Goal: Task Accomplishment & Management: Manage account settings

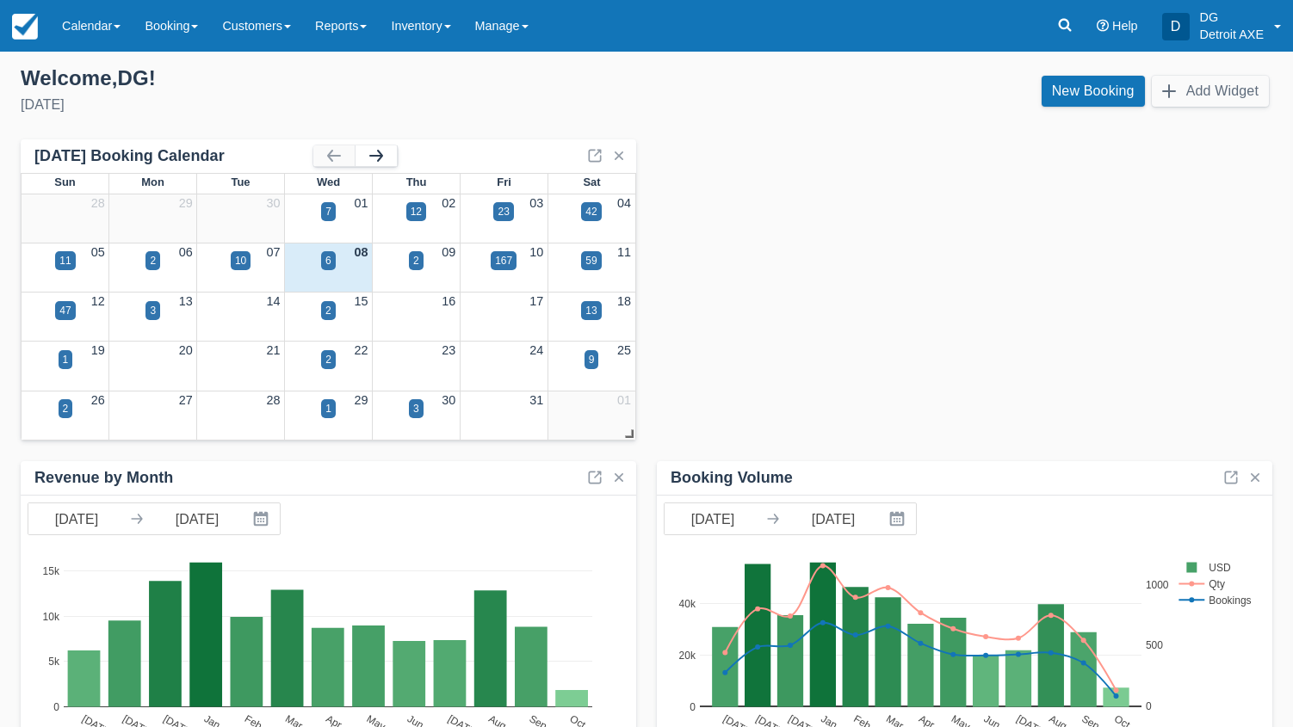
click at [369, 160] on button "button" at bounding box center [376, 155] width 41 height 21
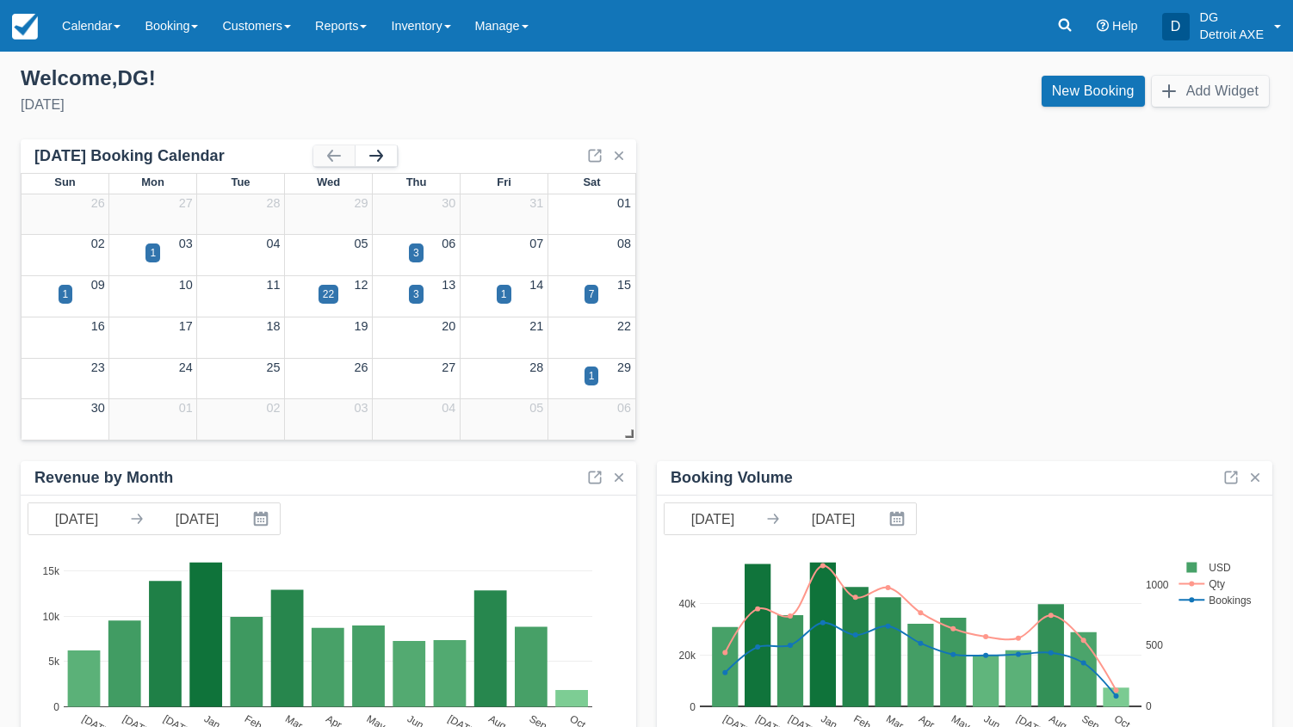
click at [369, 160] on button "button" at bounding box center [376, 155] width 41 height 21
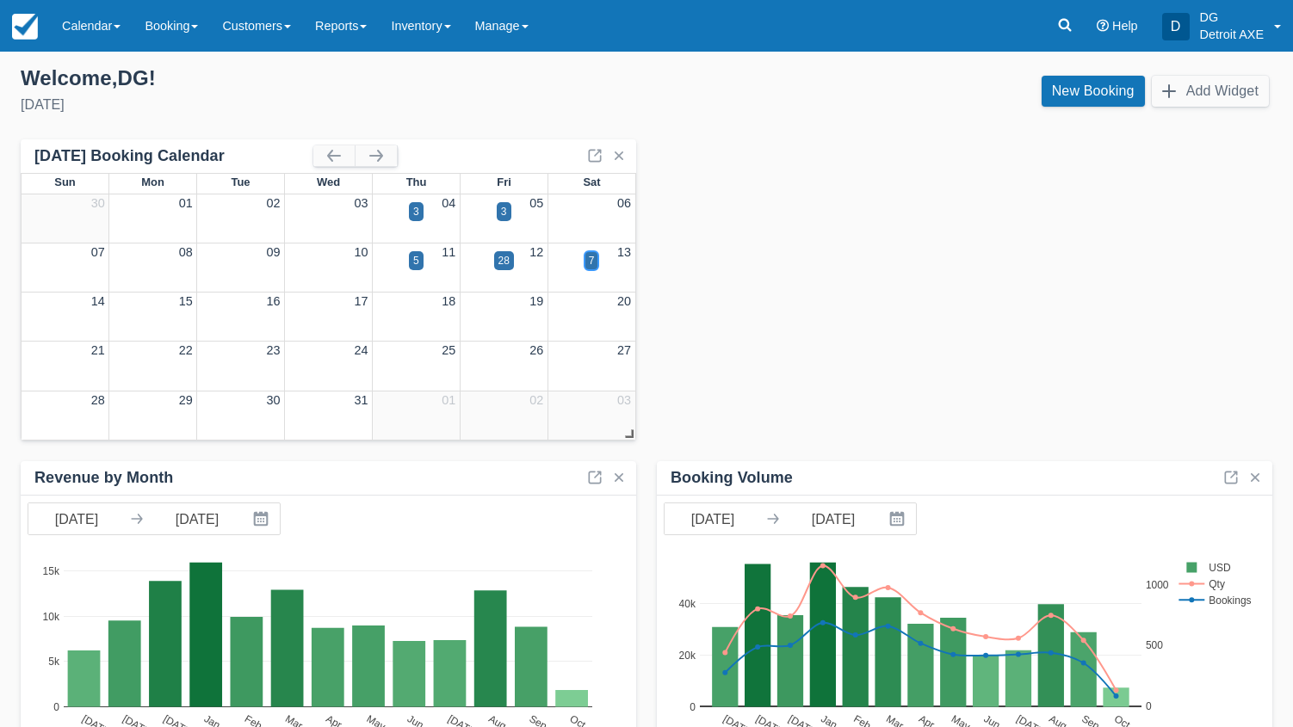
click at [585, 264] on div "7" at bounding box center [591, 260] width 15 height 19
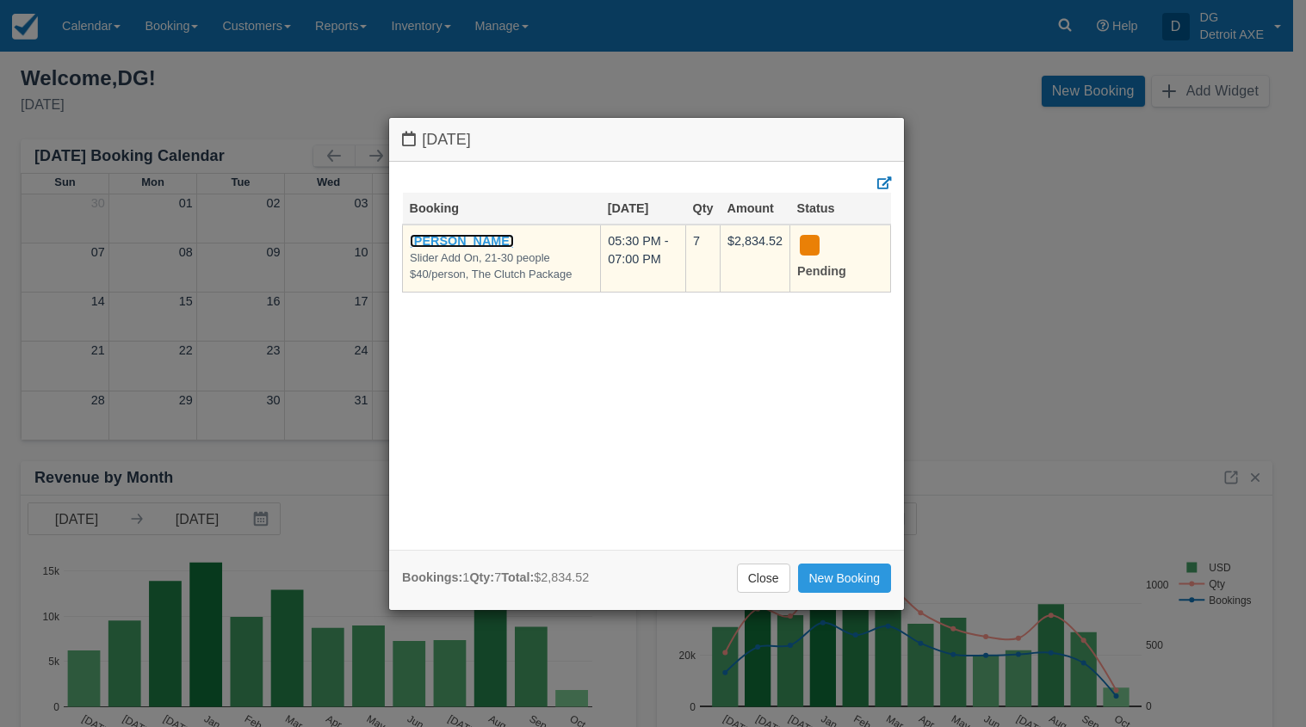
click at [456, 235] on link "Lindsey Opris" at bounding box center [462, 241] width 104 height 14
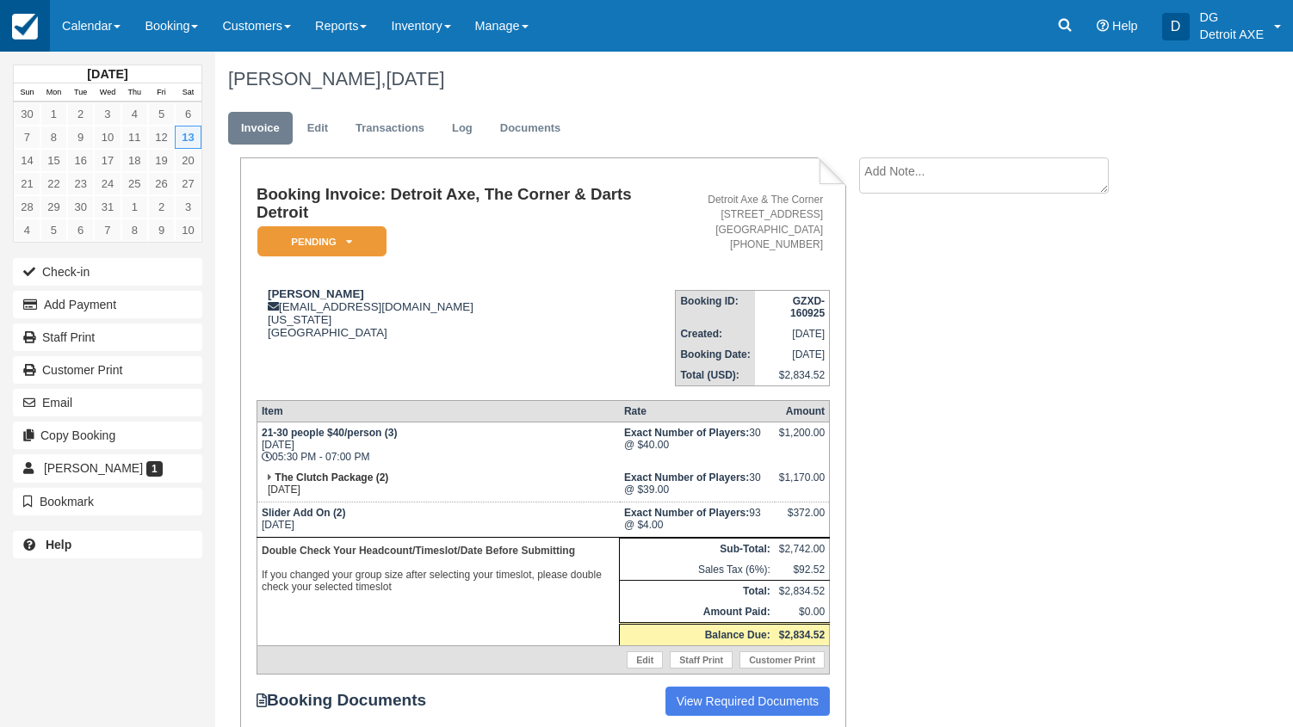
click at [38, 29] on link at bounding box center [25, 26] width 50 height 52
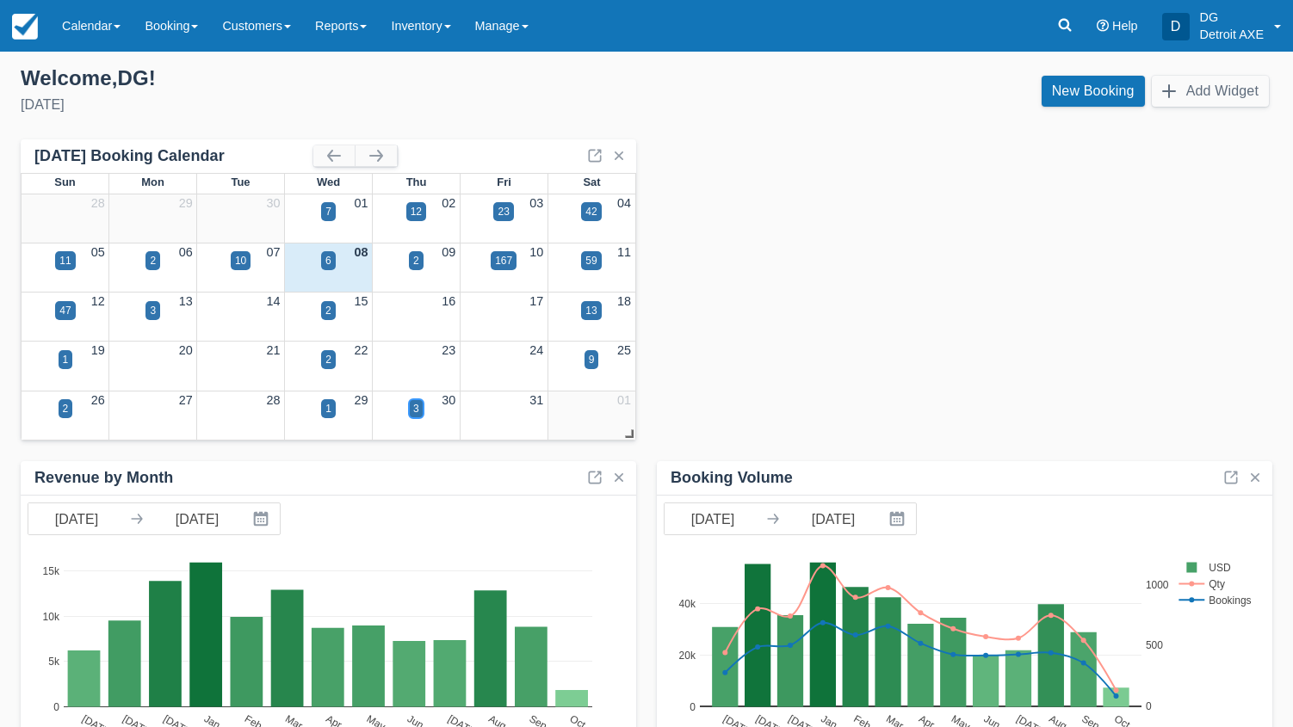
click at [411, 410] on div "3" at bounding box center [416, 408] width 15 height 19
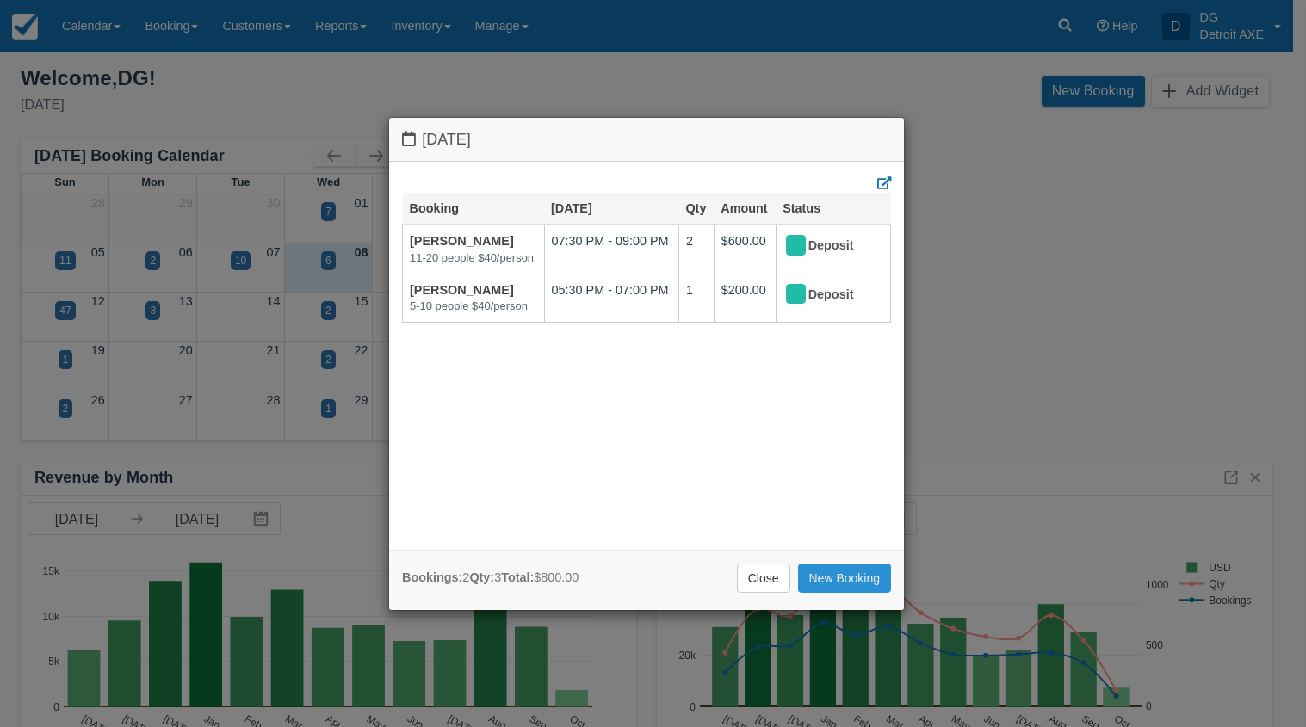
click at [832, 567] on link "New Booking" at bounding box center [845, 578] width 94 height 29
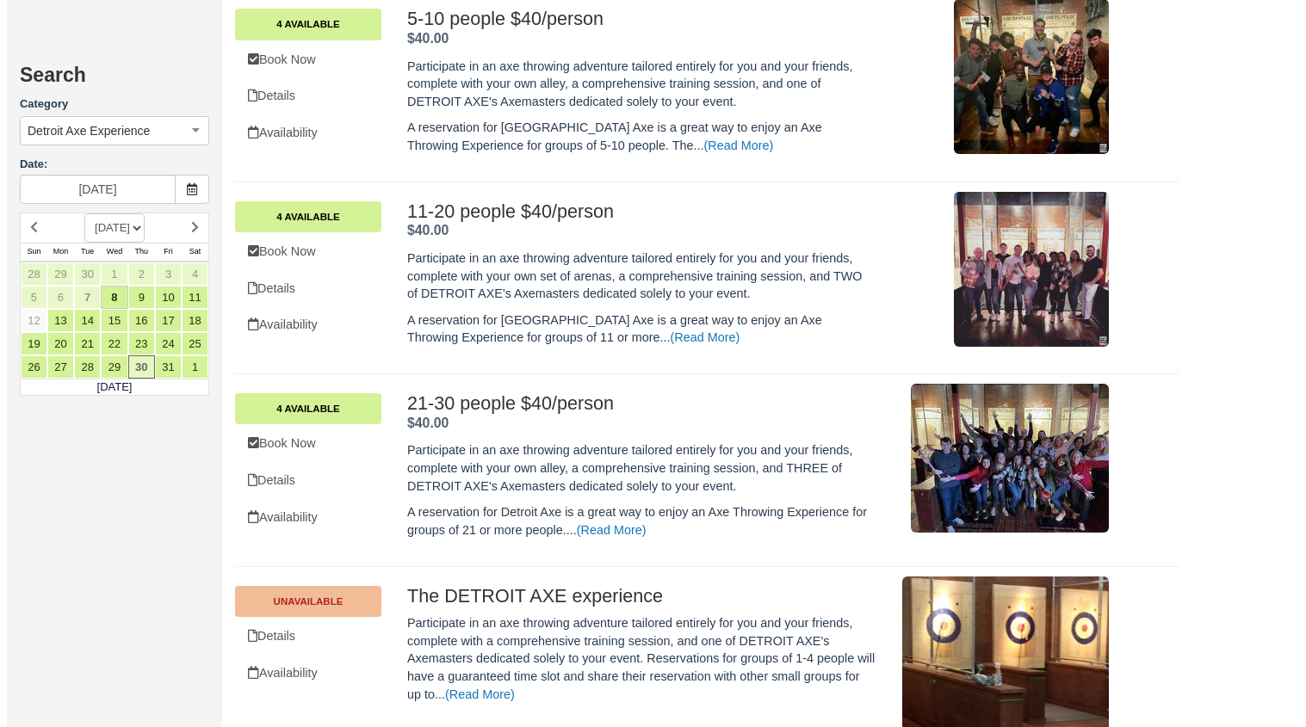
scroll to position [739, 0]
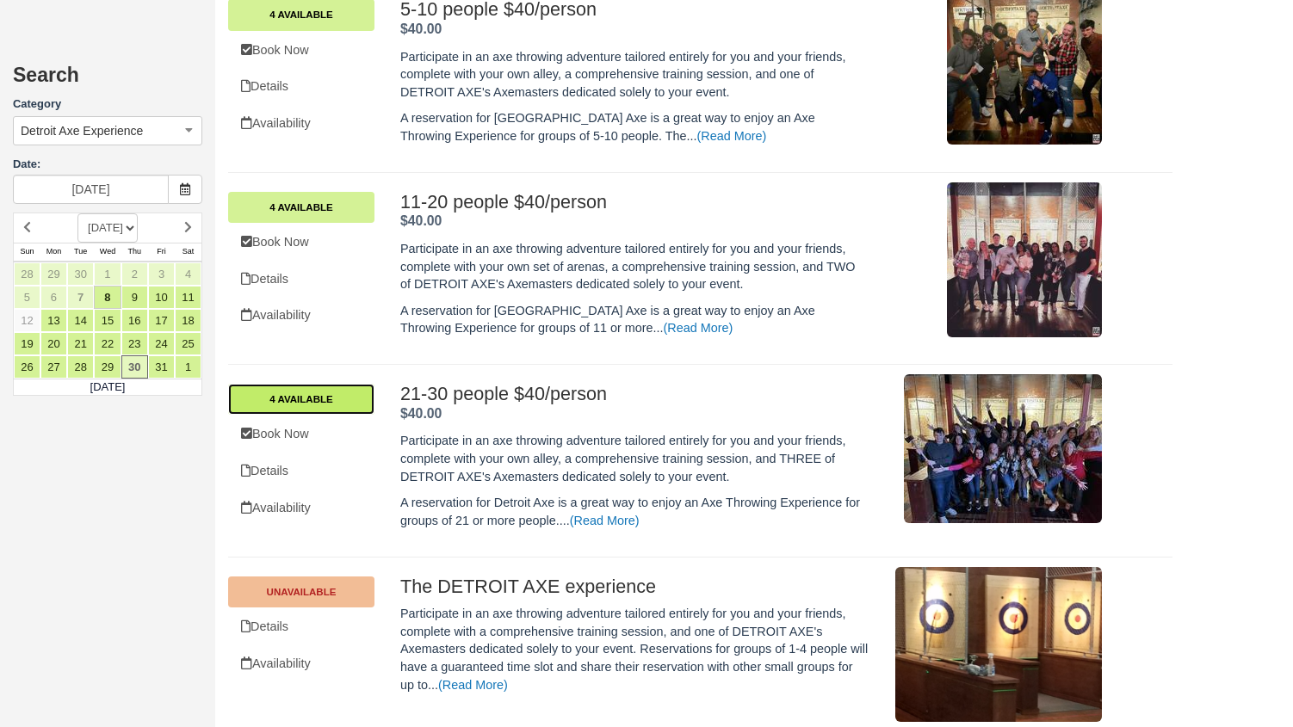
click at [328, 396] on link "4 Available" at bounding box center [301, 399] width 146 height 31
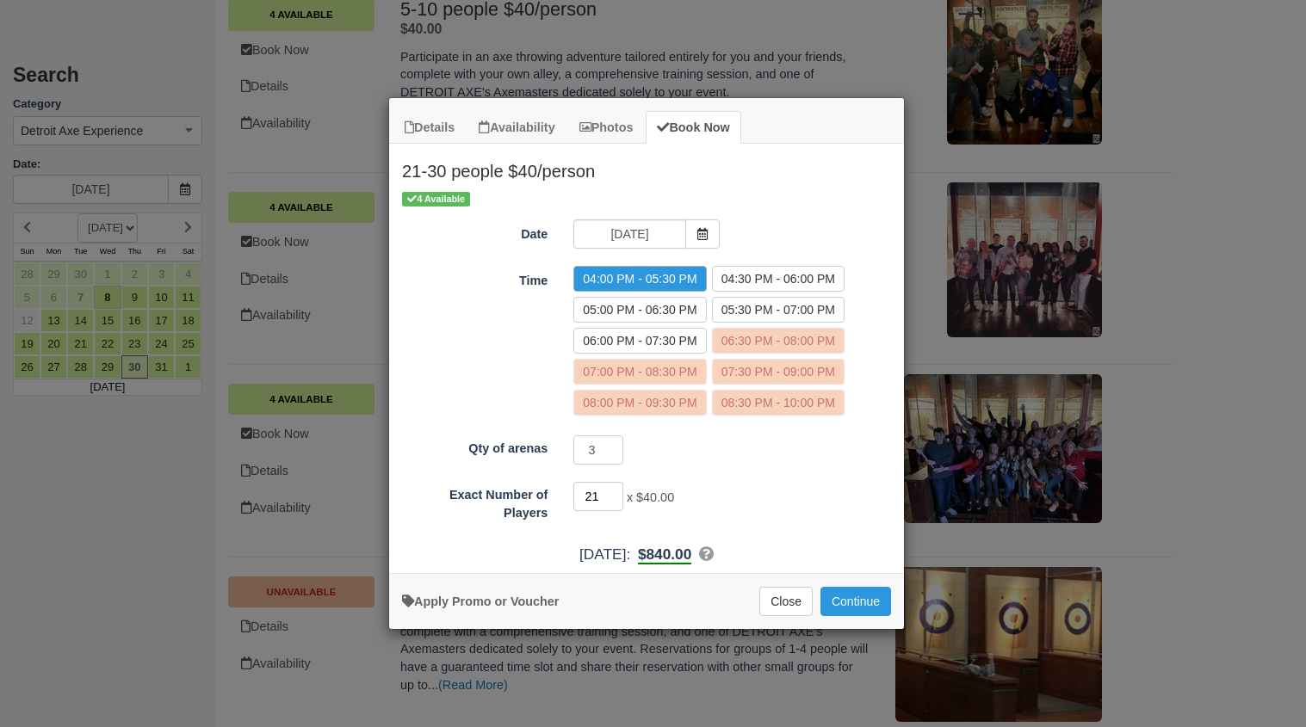
click at [602, 487] on input "21" at bounding box center [598, 496] width 50 height 29
click at [599, 498] on input "21" at bounding box center [598, 496] width 50 height 29
type input "25"
click at [838, 597] on button "Continue" at bounding box center [855, 601] width 71 height 29
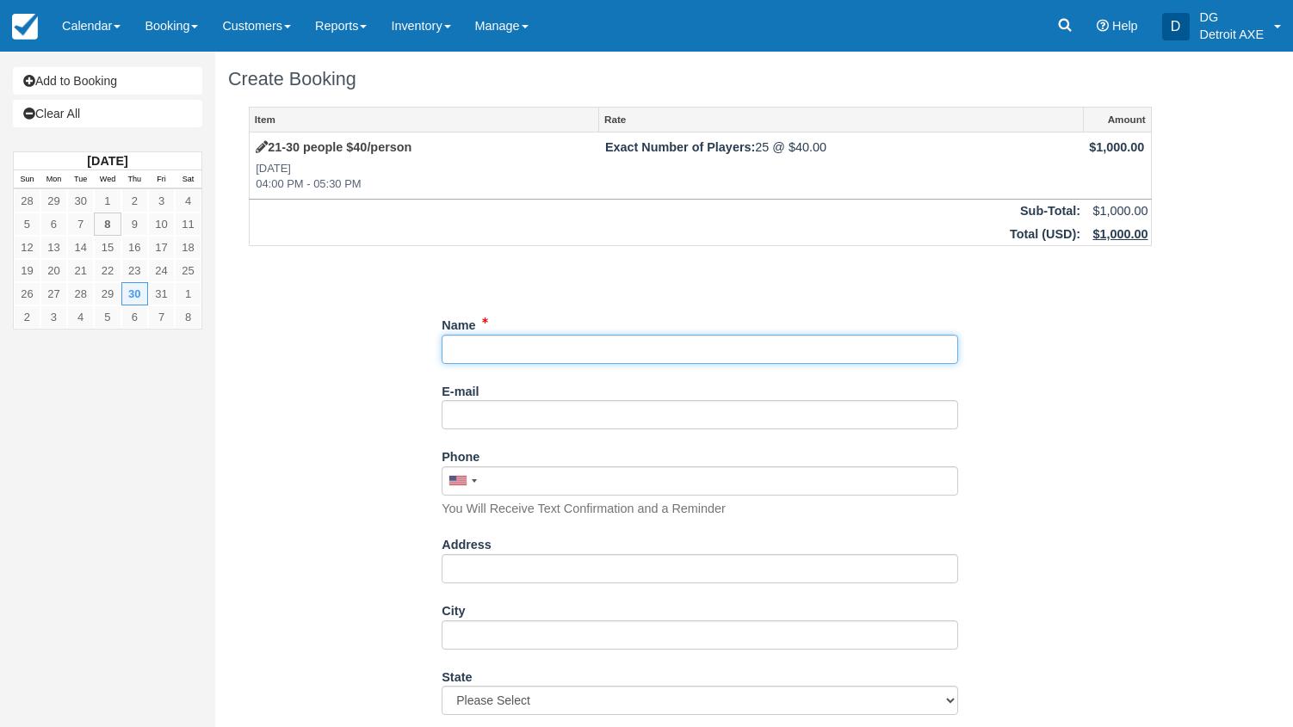
click at [534, 347] on input "Name" at bounding box center [700, 349] width 516 height 29
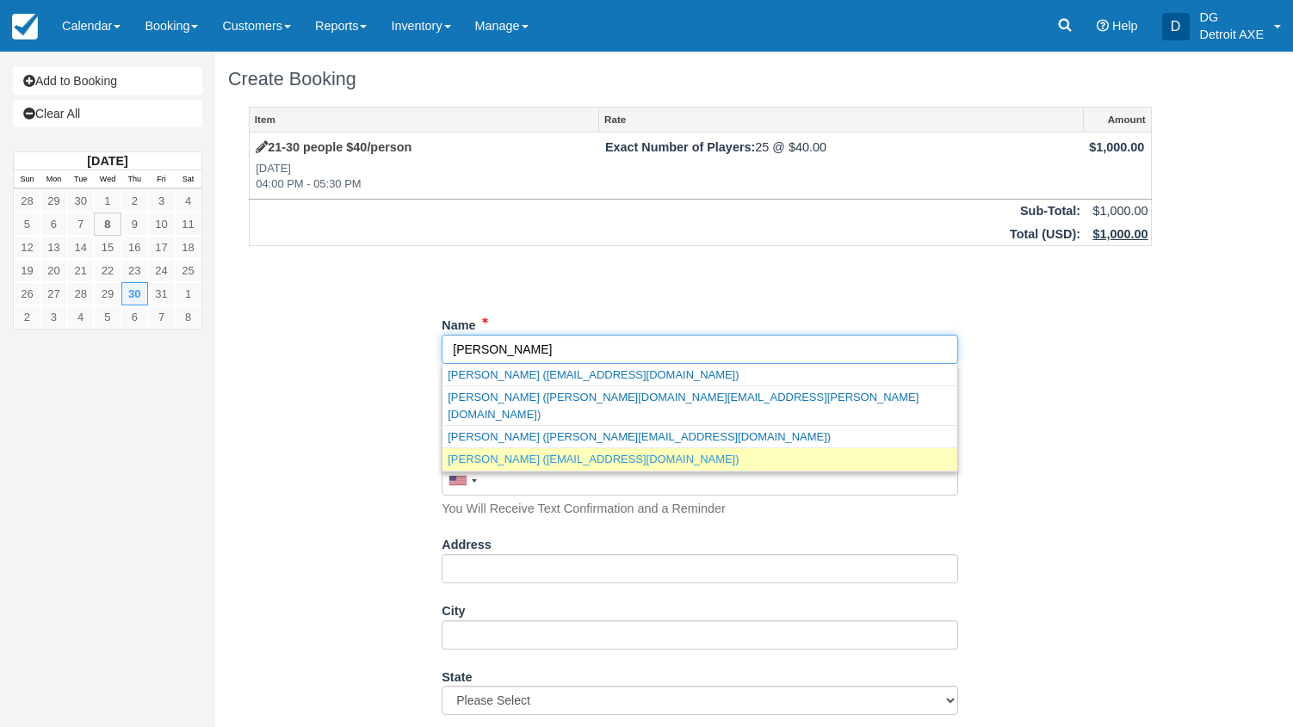
click at [560, 448] on link "Nikole Moore (nmoore@vtcins.com)" at bounding box center [699, 459] width 515 height 22
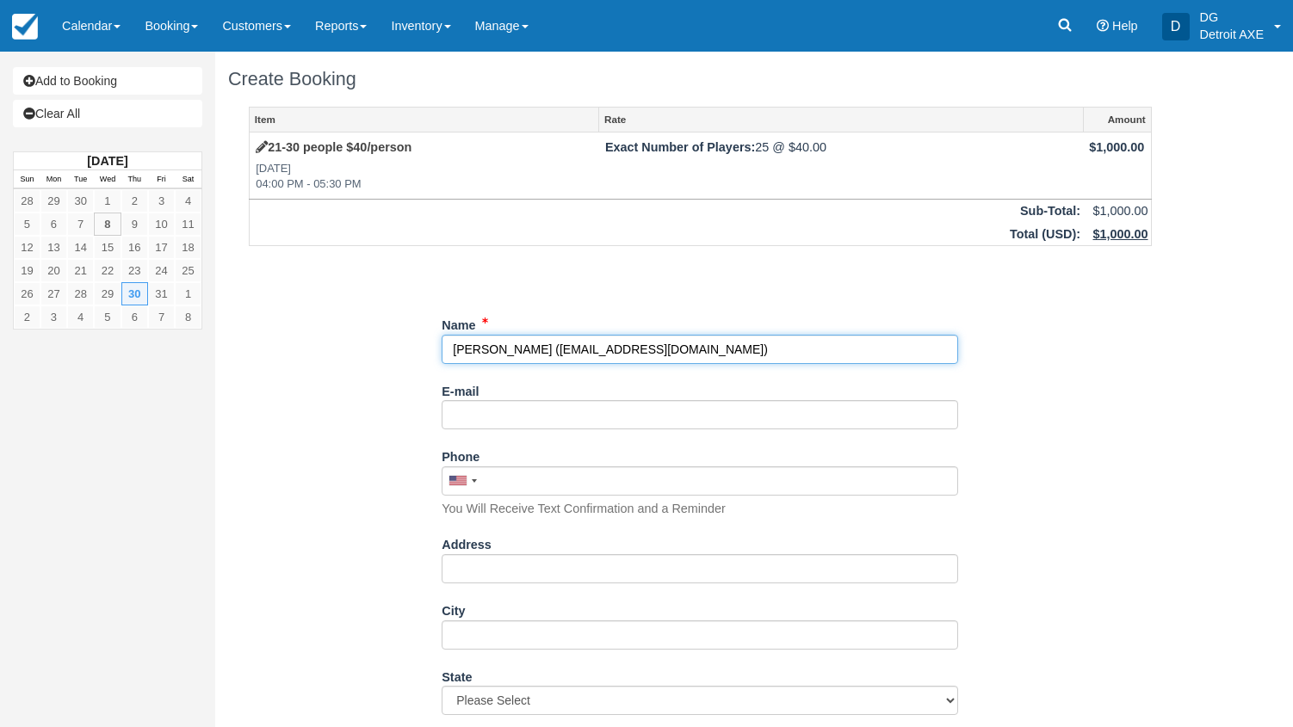
type input "[PERSON_NAME]"
type input "nmoore@vtcins.com"
type input "+12485303214"
select select "MI"
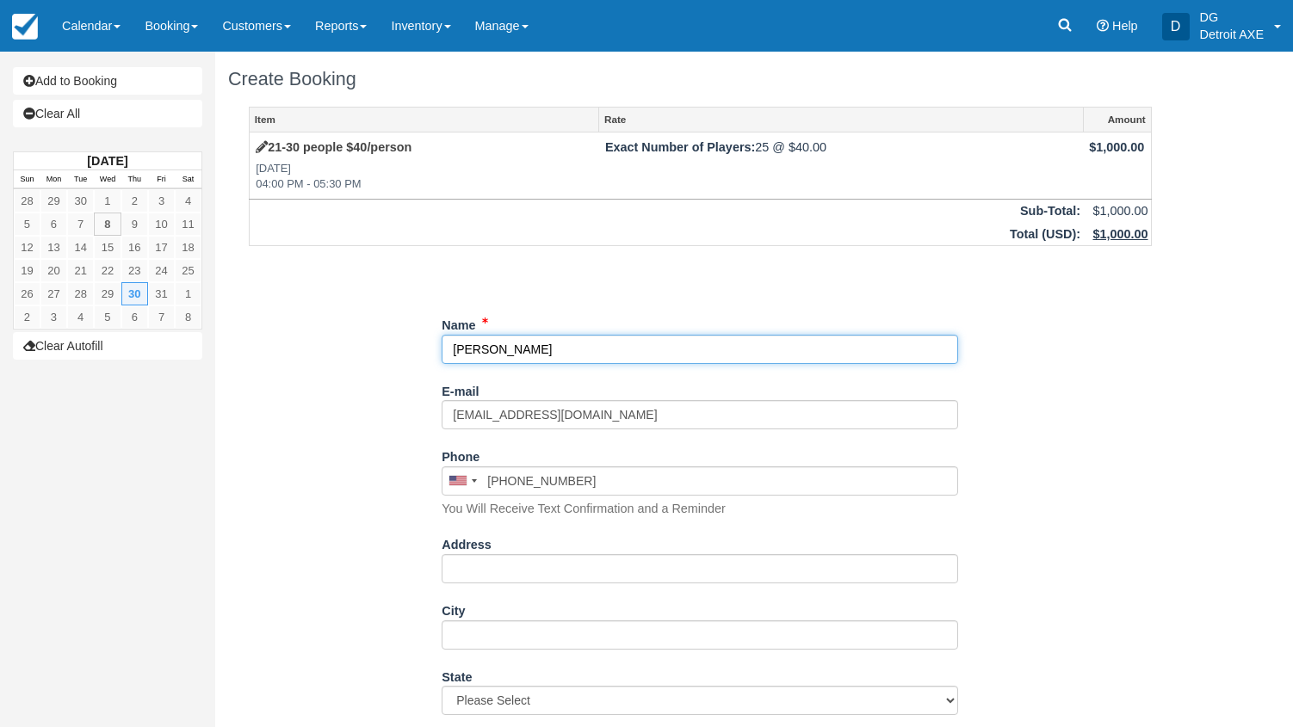
select select "MI"
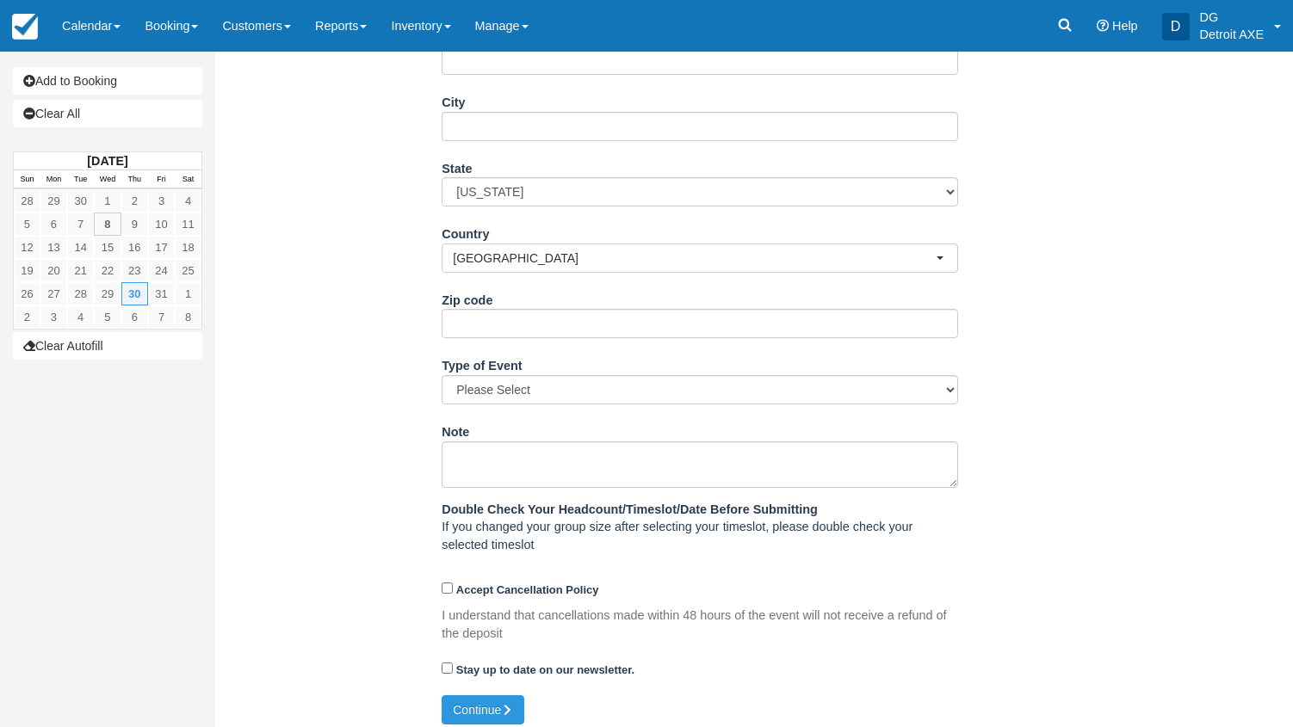
scroll to position [521, 0]
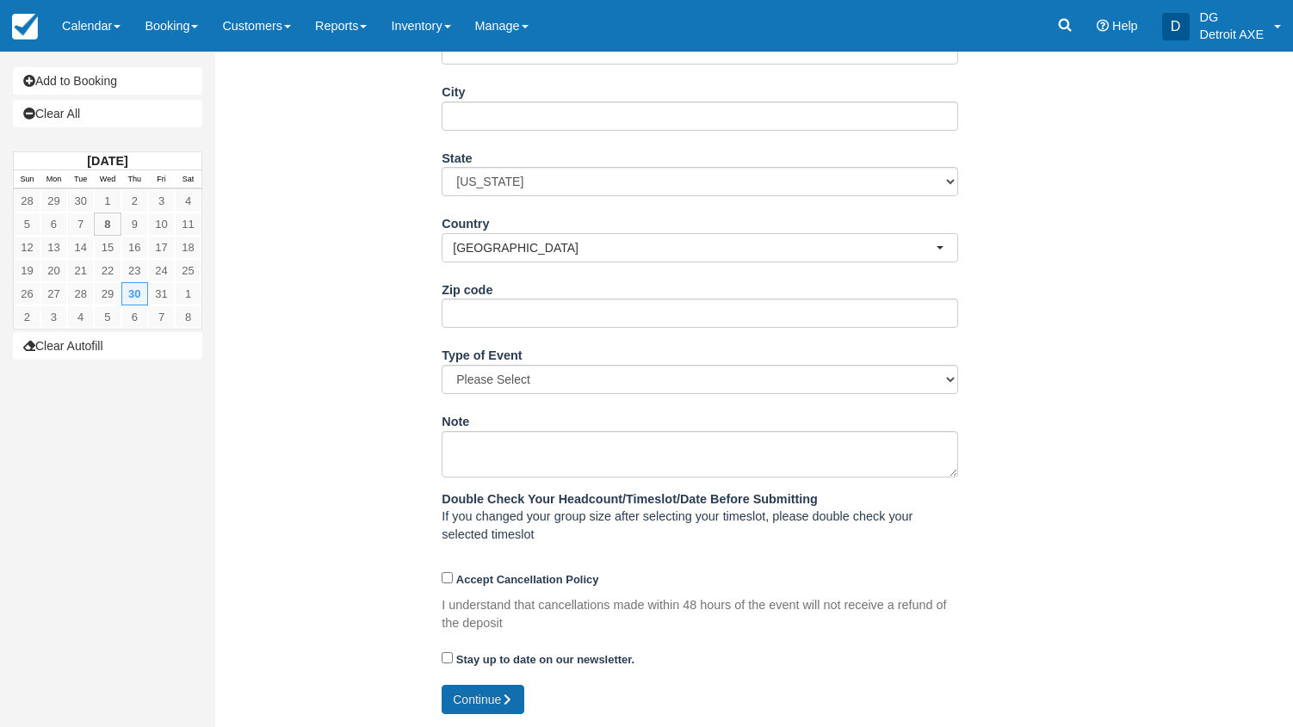
type input "[PERSON_NAME]"
click at [492, 704] on button "Continue" at bounding box center [483, 699] width 83 height 29
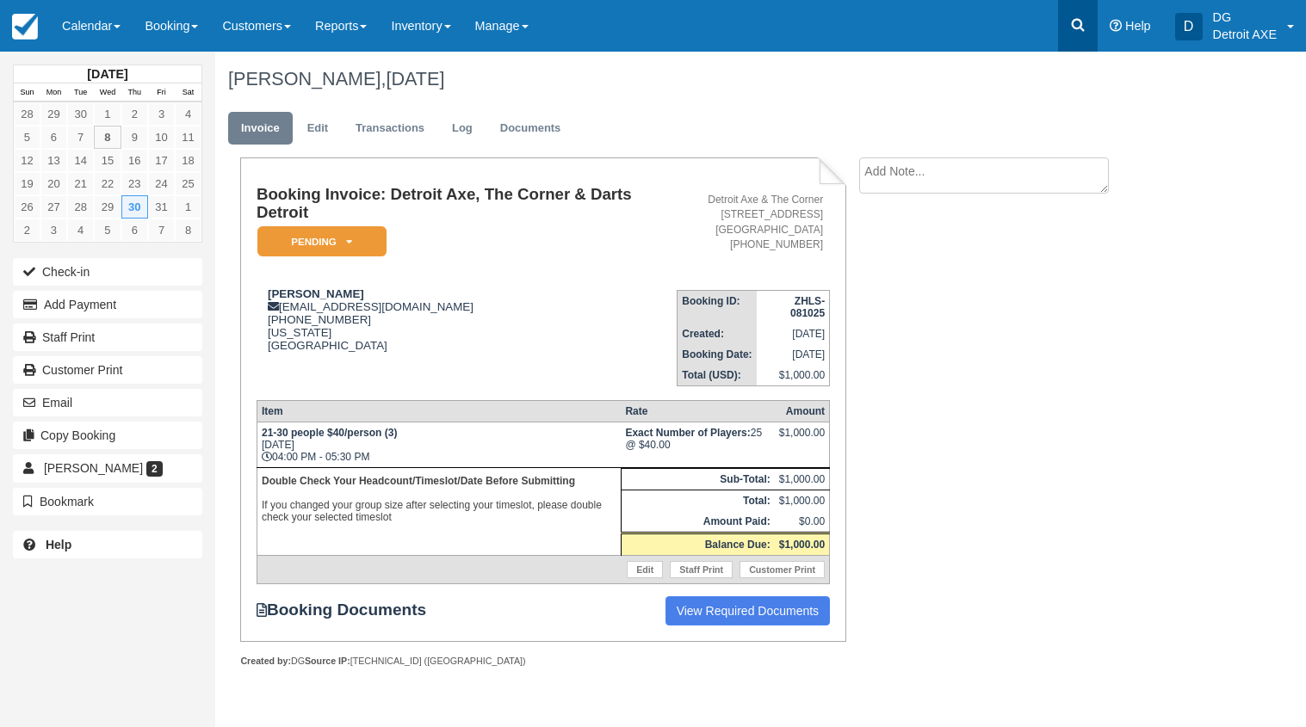
click at [1073, 25] on icon at bounding box center [1077, 24] width 17 height 17
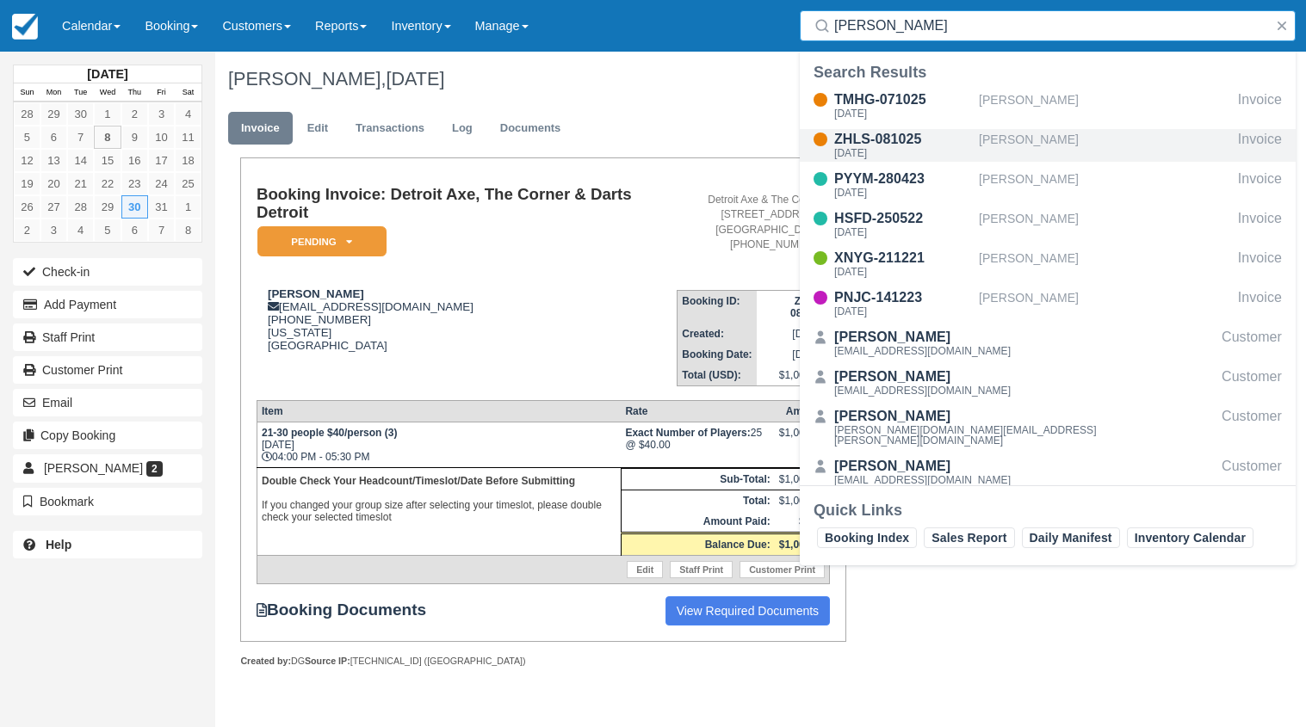
type input "nikole"
click at [1003, 143] on div "[PERSON_NAME]" at bounding box center [1105, 145] width 252 height 33
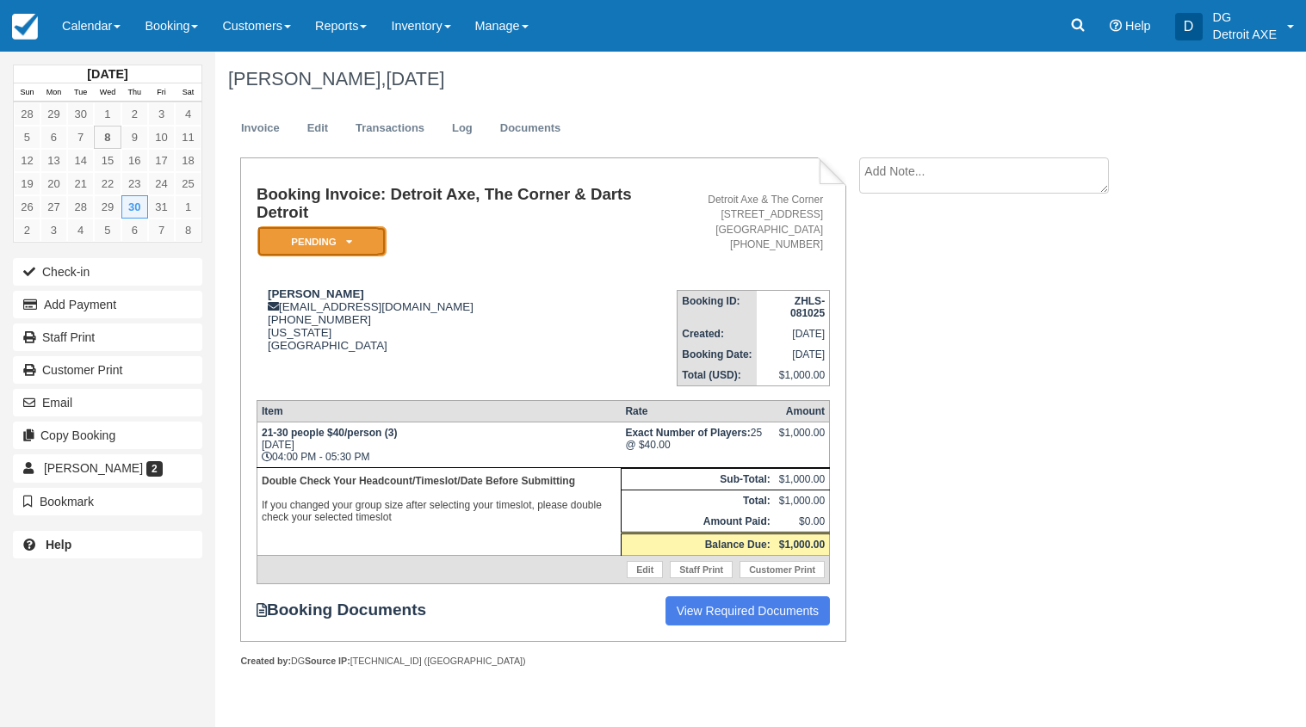
click at [359, 246] on em "Pending" at bounding box center [321, 241] width 129 height 30
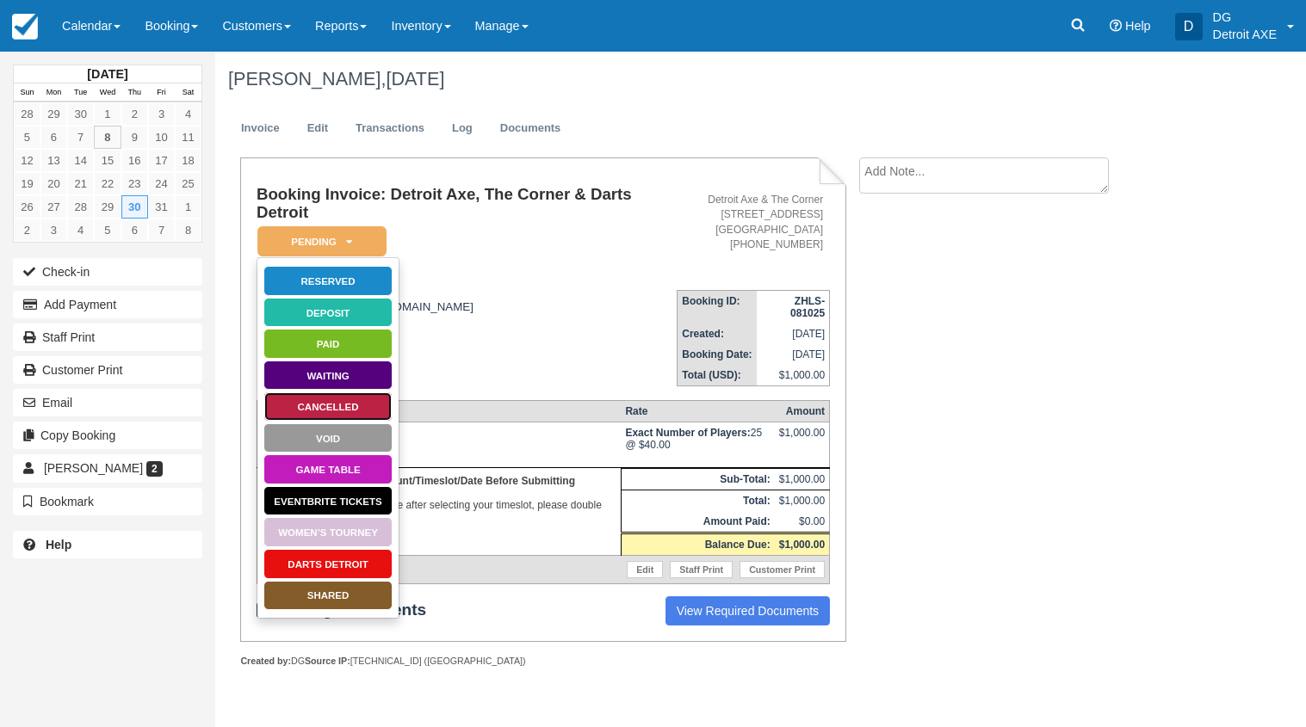
click at [323, 406] on link "Cancelled" at bounding box center [327, 407] width 129 height 30
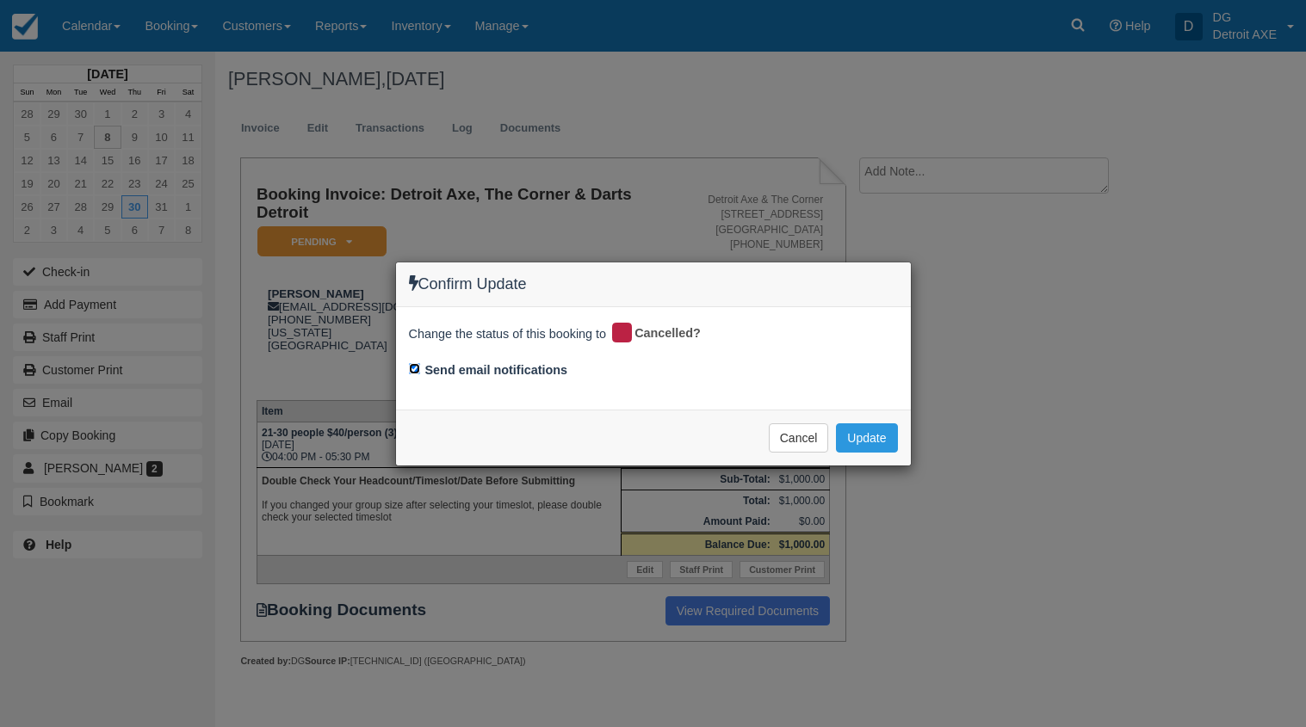
click at [412, 367] on input "Send email notifications" at bounding box center [414, 368] width 11 height 11
checkbox input "false"
click at [842, 436] on button "Update" at bounding box center [866, 438] width 61 height 29
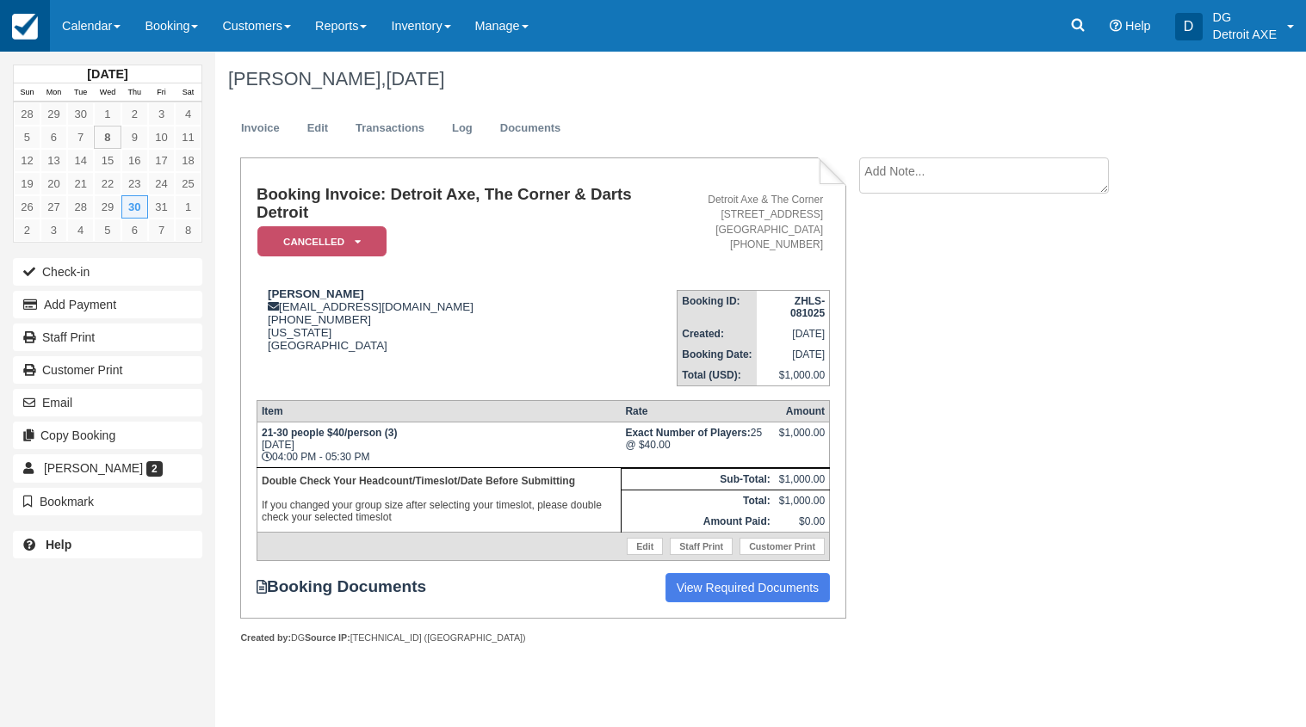
click at [22, 18] on img at bounding box center [25, 27] width 26 height 26
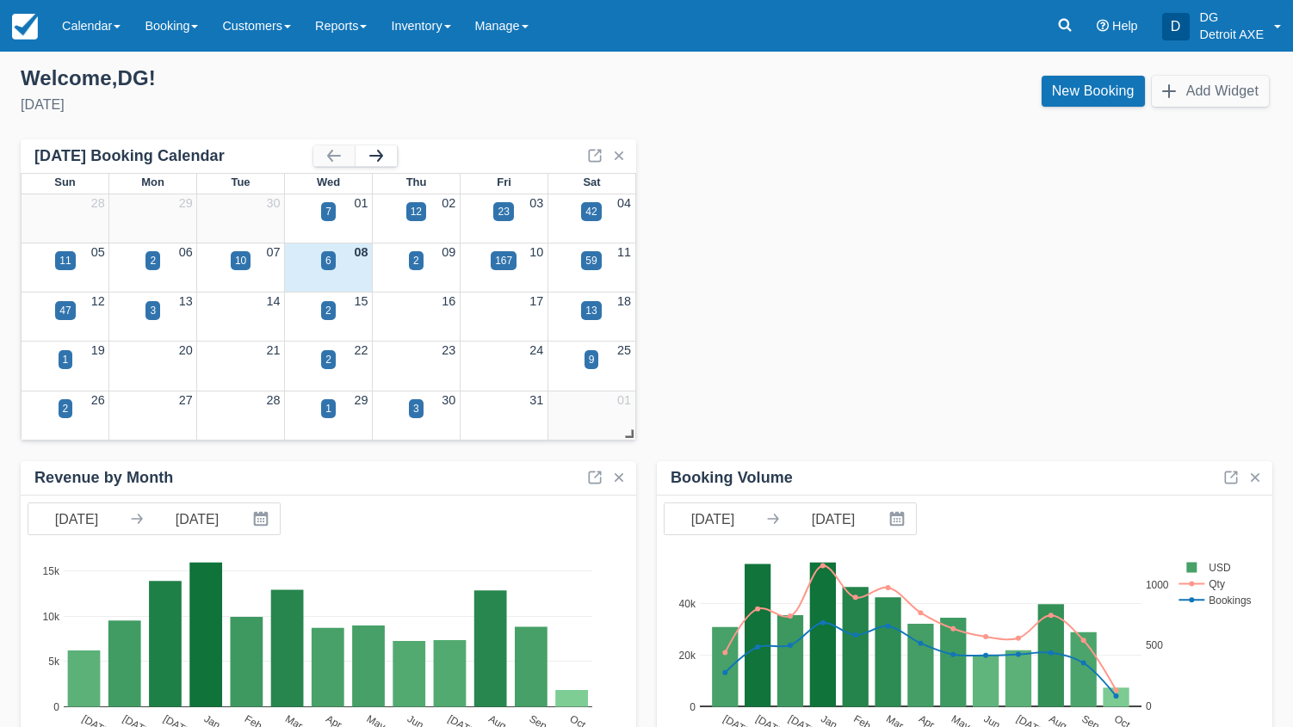
click at [374, 148] on button "button" at bounding box center [376, 155] width 41 height 21
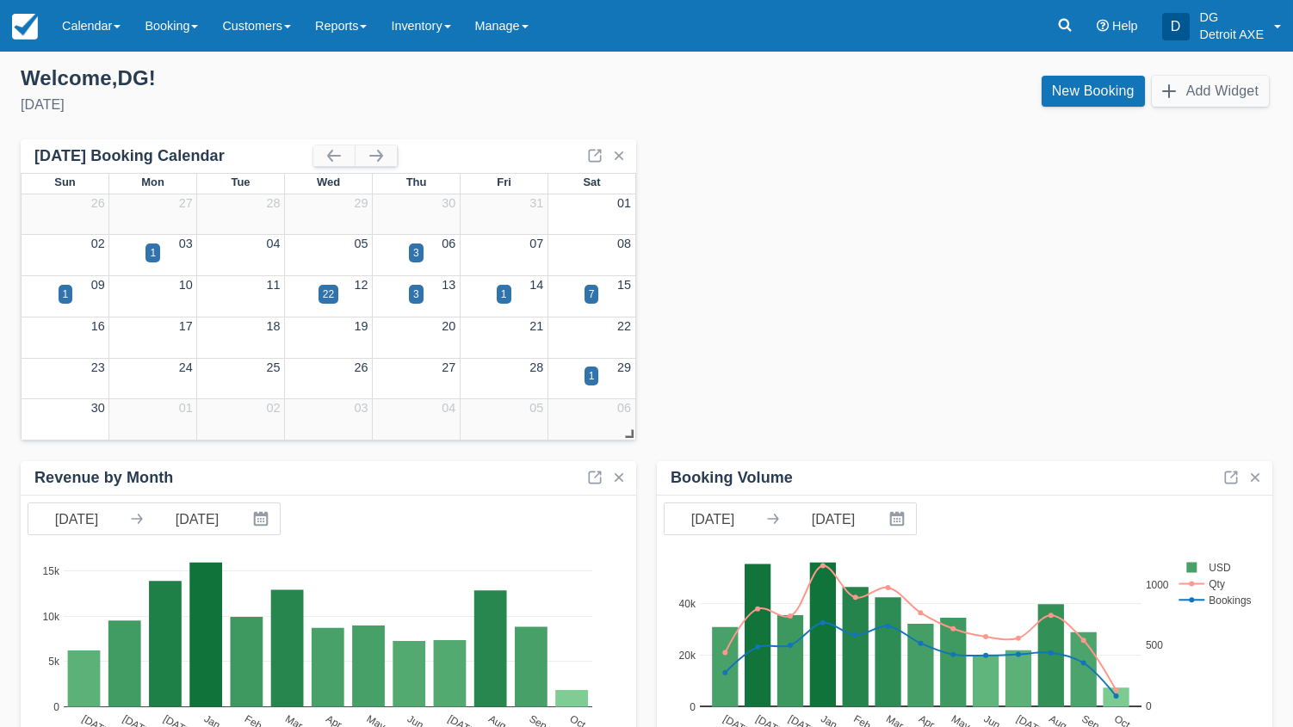
click at [424, 256] on div "3" at bounding box center [416, 264] width 88 height 20
click at [420, 254] on div "3" at bounding box center [416, 253] width 15 height 19
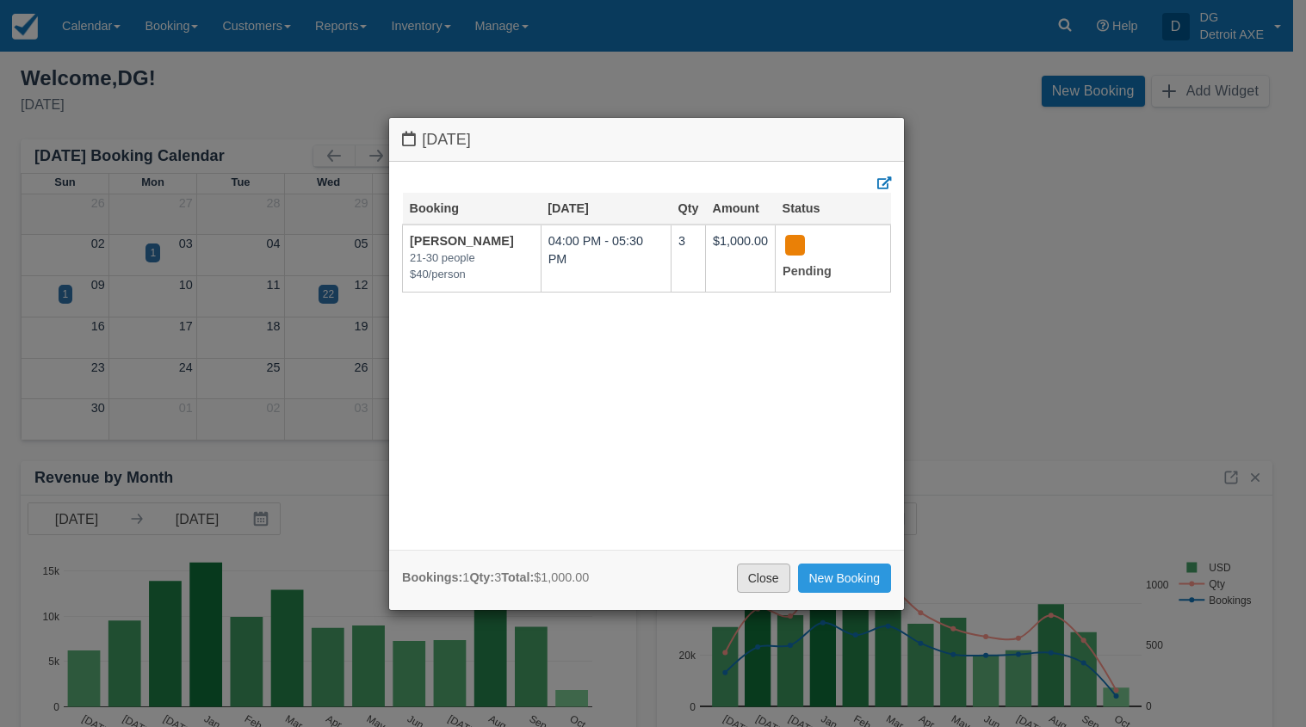
click at [758, 578] on link "Close" at bounding box center [763, 578] width 53 height 29
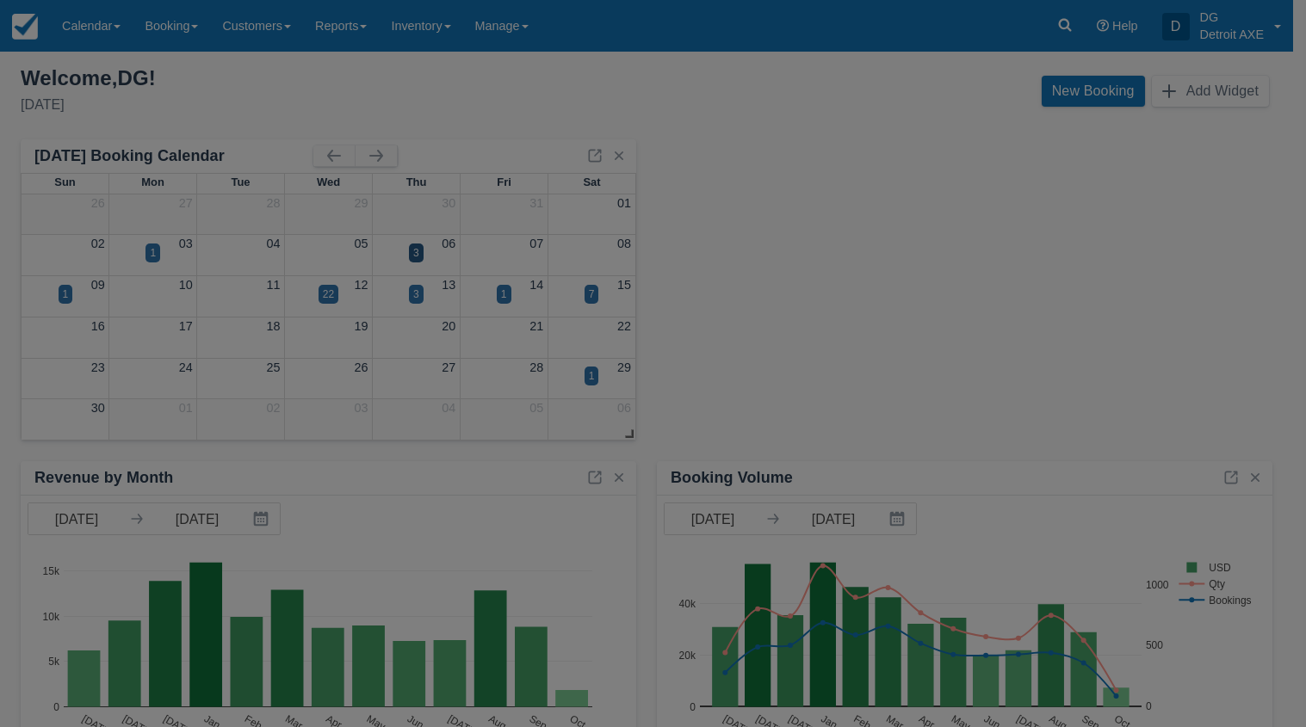
click at [758, 578] on div "[DATE] Booking [DATE] Qty Amount Status [PERSON_NAME] 21-30 people $40/person 0…" at bounding box center [653, 363] width 1306 height 727
